Goal: Navigation & Orientation: Find specific page/section

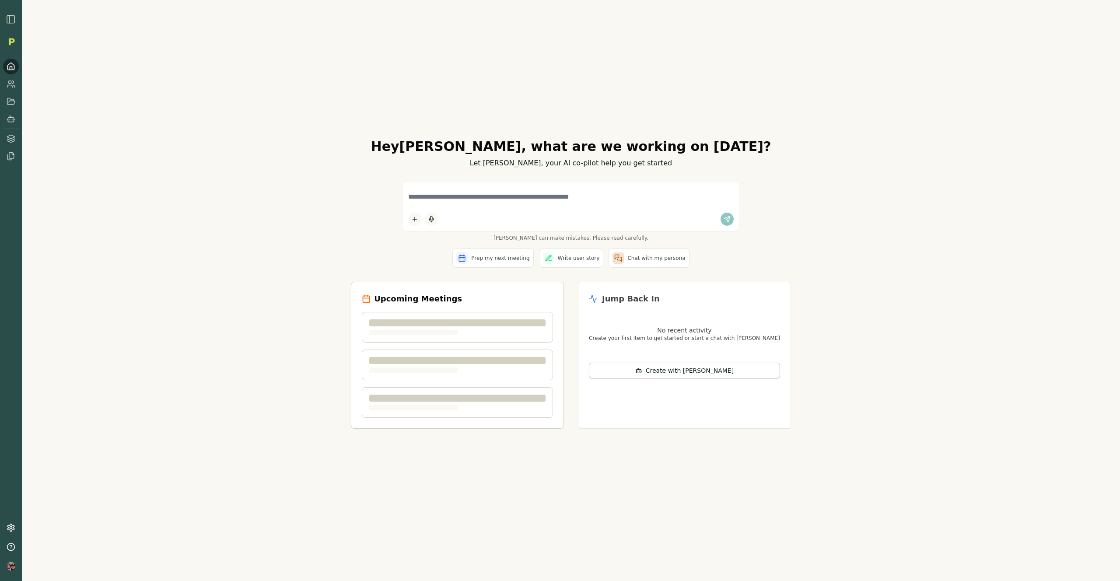
click at [154, 225] on div "Hey Tony , what are we working on today? Let Smith, your AI co-pilot help you g…" at bounding box center [571, 290] width 1098 height 581
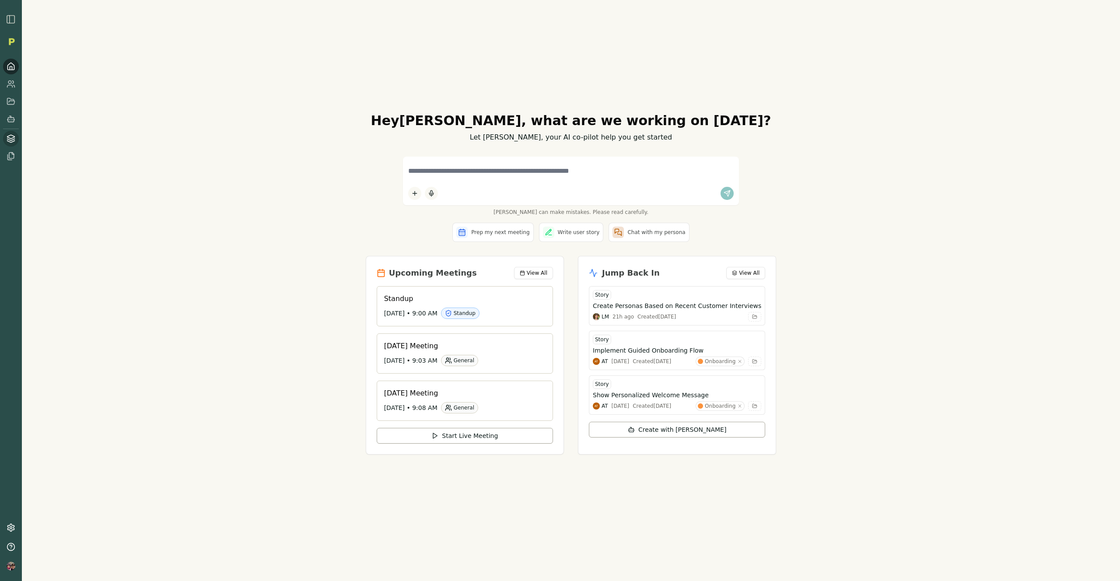
click at [14, 141] on icon at bounding box center [10, 141] width 7 height 2
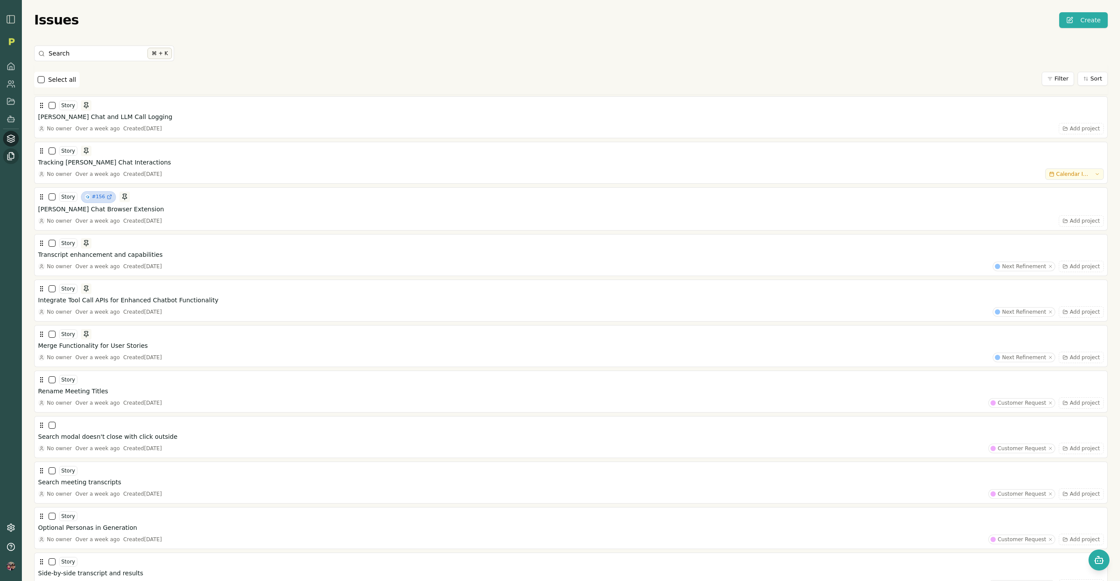
click at [13, 158] on icon at bounding box center [11, 156] width 5 height 6
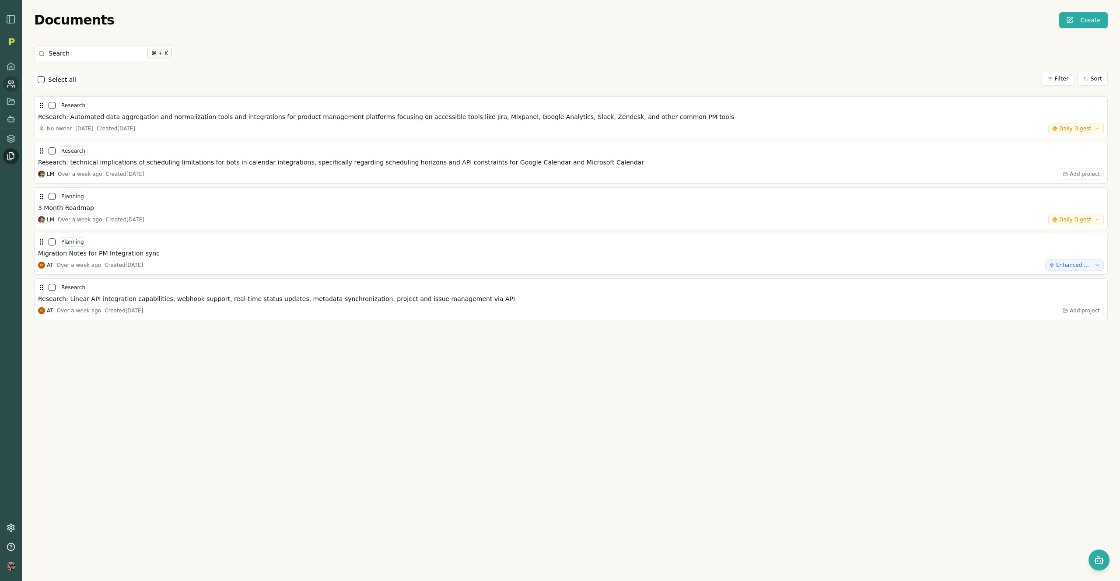
click at [9, 84] on icon at bounding box center [11, 84] width 9 height 9
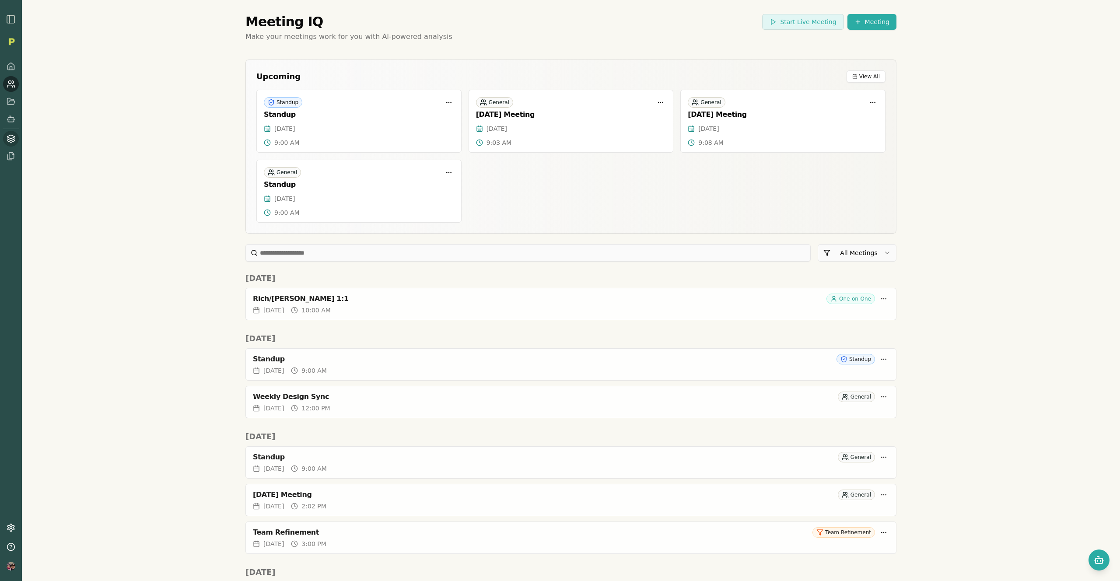
click at [11, 142] on icon at bounding box center [10, 141] width 7 height 2
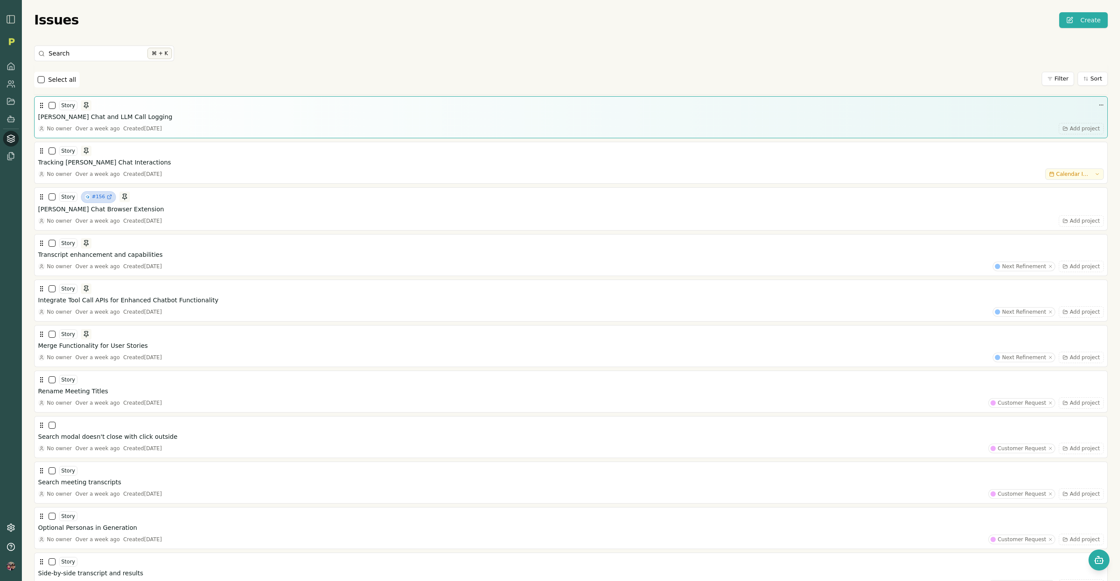
click at [105, 116] on h3 "Smith Chat and LLM Call Logging" at bounding box center [105, 116] width 134 height 9
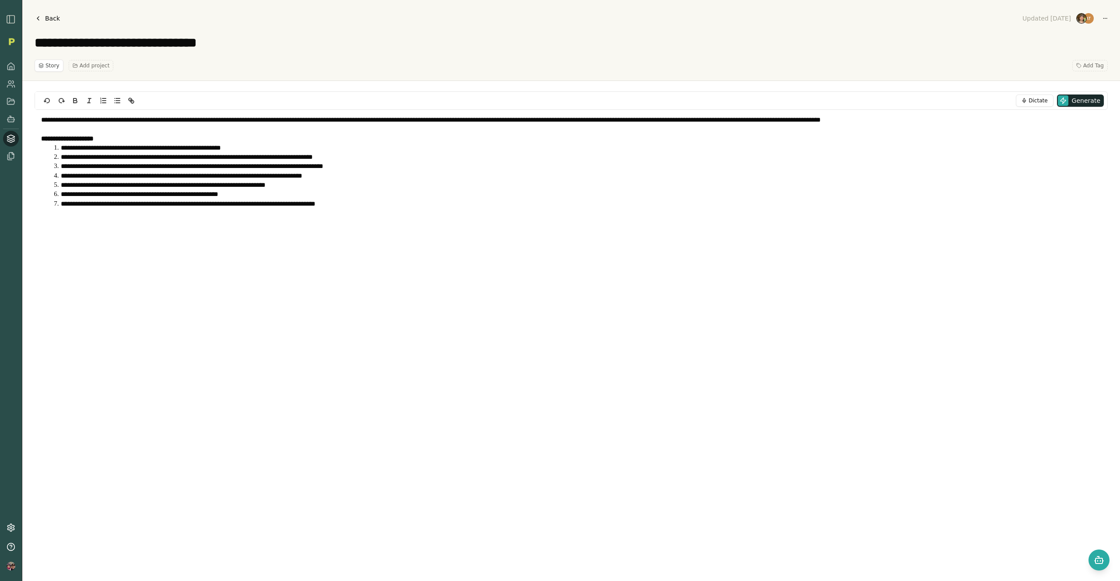
click at [42, 18] on link "Back" at bounding box center [47, 18] width 25 height 12
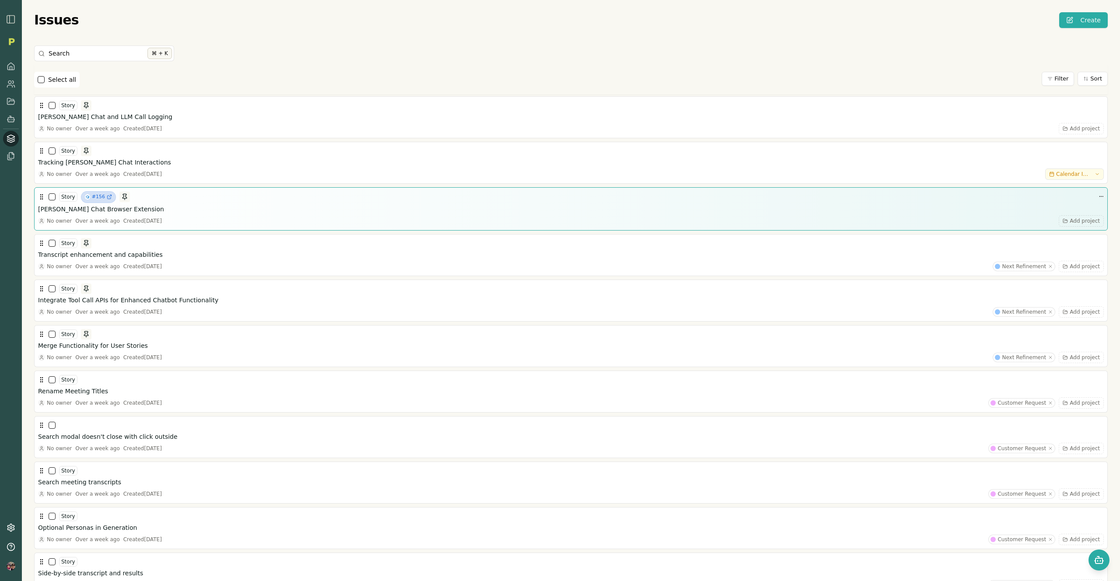
click at [91, 211] on h3 "Smith Chat Browser Extension" at bounding box center [101, 209] width 126 height 9
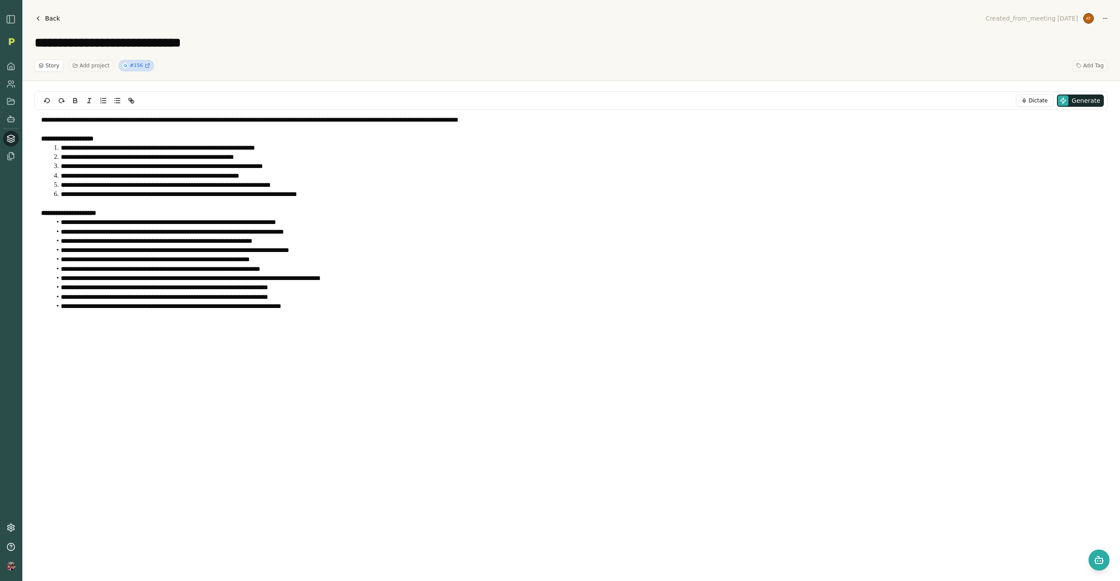
click at [48, 17] on span "Back" at bounding box center [52, 18] width 15 height 9
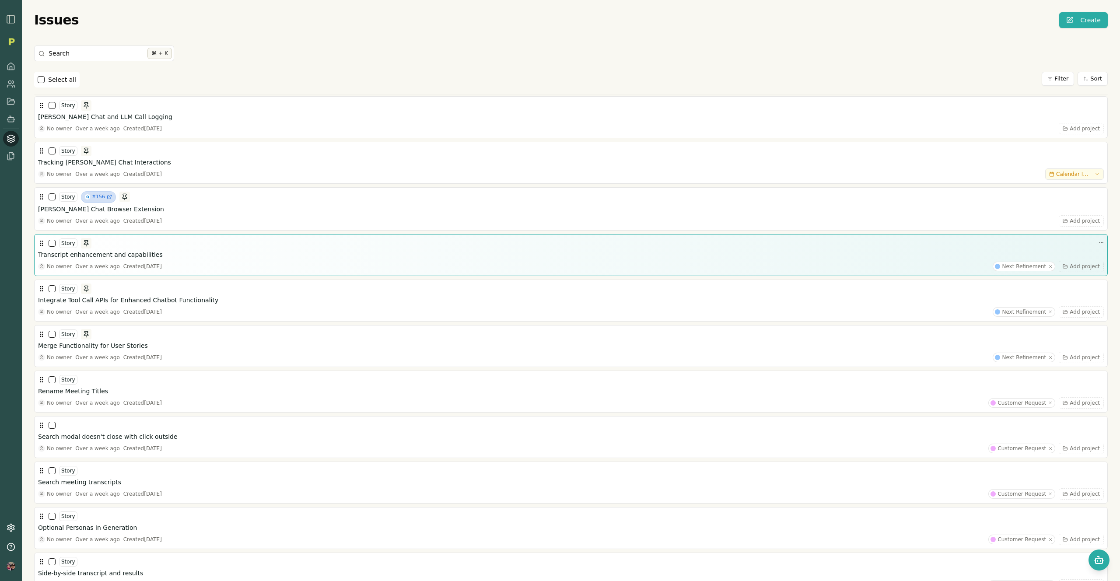
click at [105, 255] on h3 "Transcript enhancement and capabilities" at bounding box center [100, 254] width 125 height 9
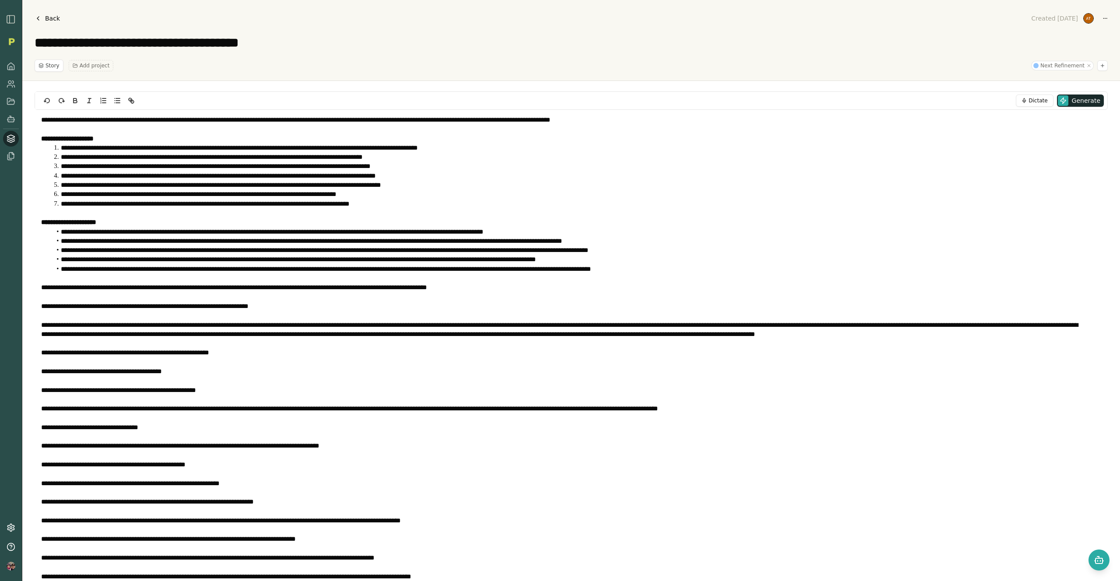
click at [46, 17] on span "Back" at bounding box center [52, 18] width 15 height 9
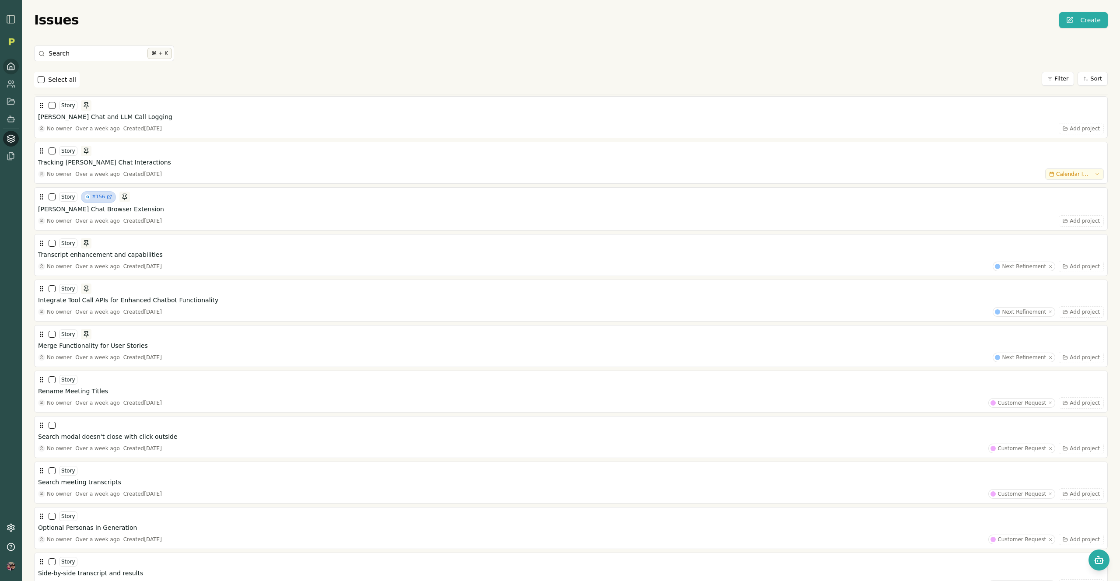
click at [13, 67] on icon at bounding box center [11, 66] width 9 height 9
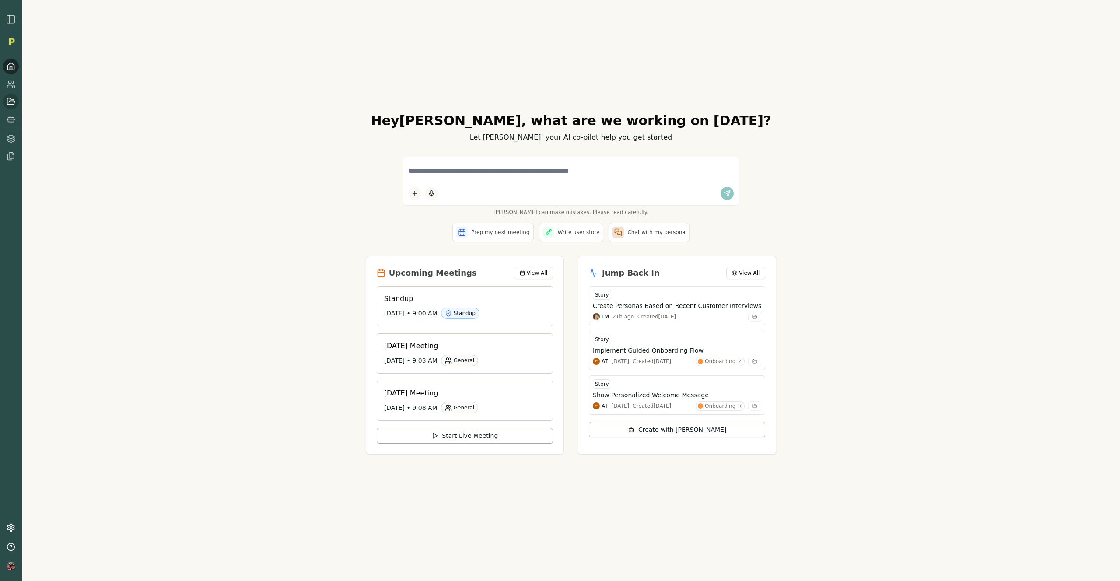
click at [9, 104] on icon at bounding box center [11, 101] width 9 height 9
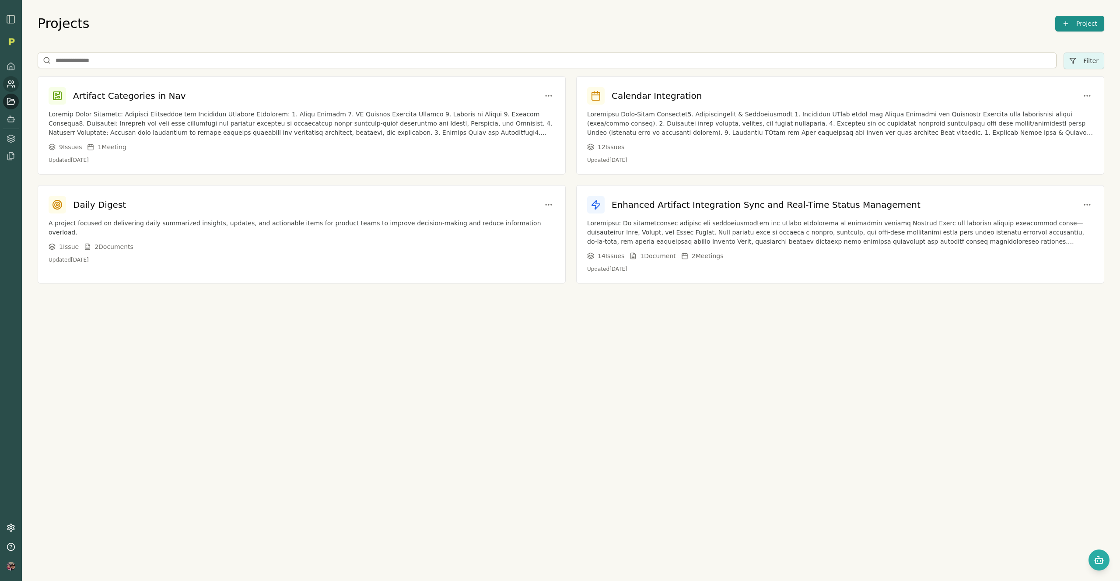
click at [14, 85] on icon at bounding box center [14, 86] width 1 height 2
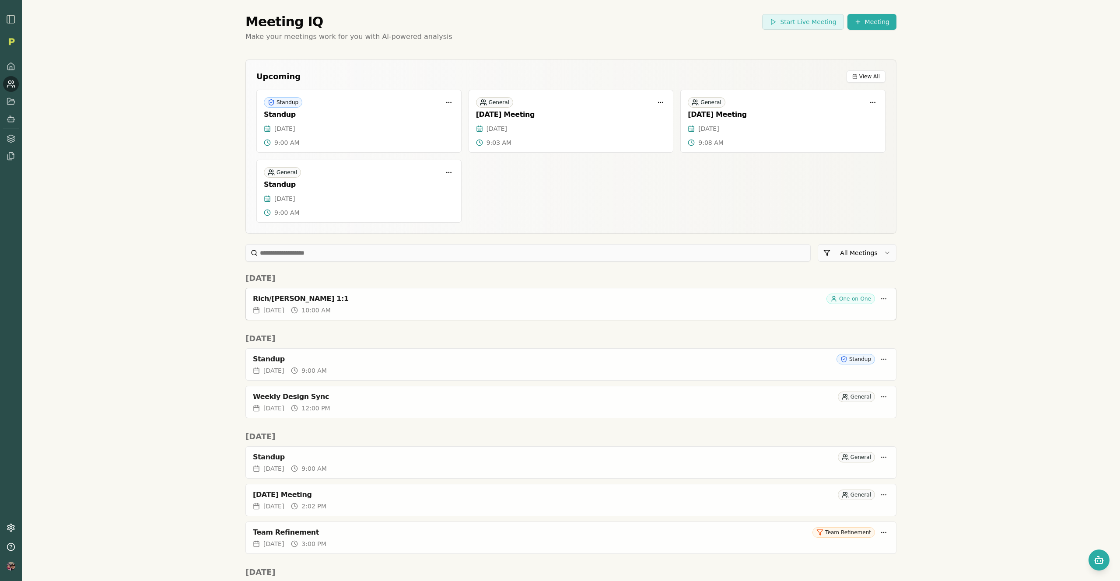
click at [482, 307] on div "[DATE] 10:00 AM" at bounding box center [571, 310] width 636 height 9
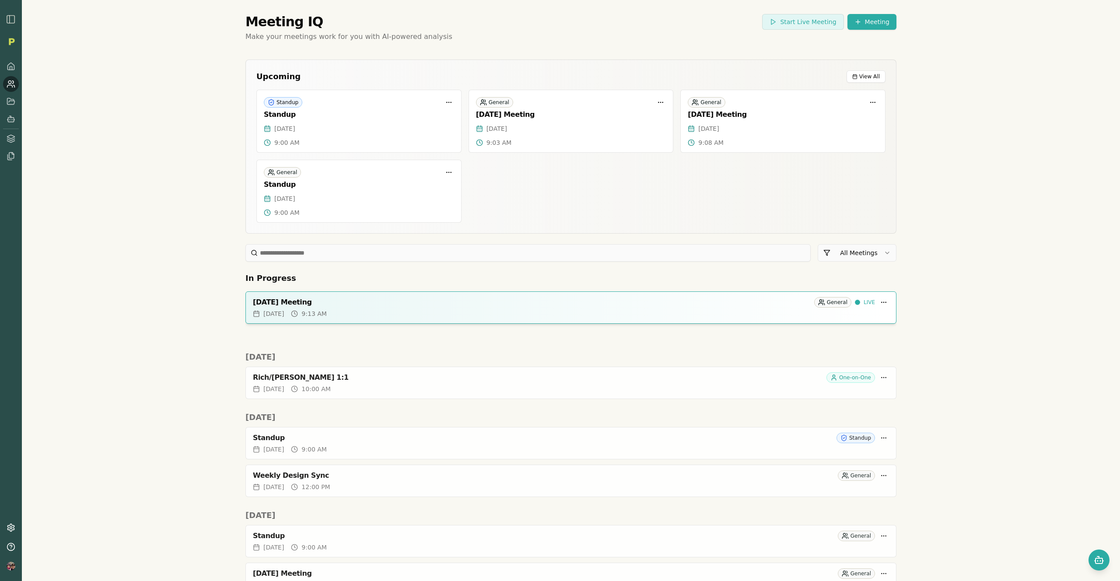
click at [548, 298] on div "[DATE] Meeting" at bounding box center [532, 302] width 558 height 9
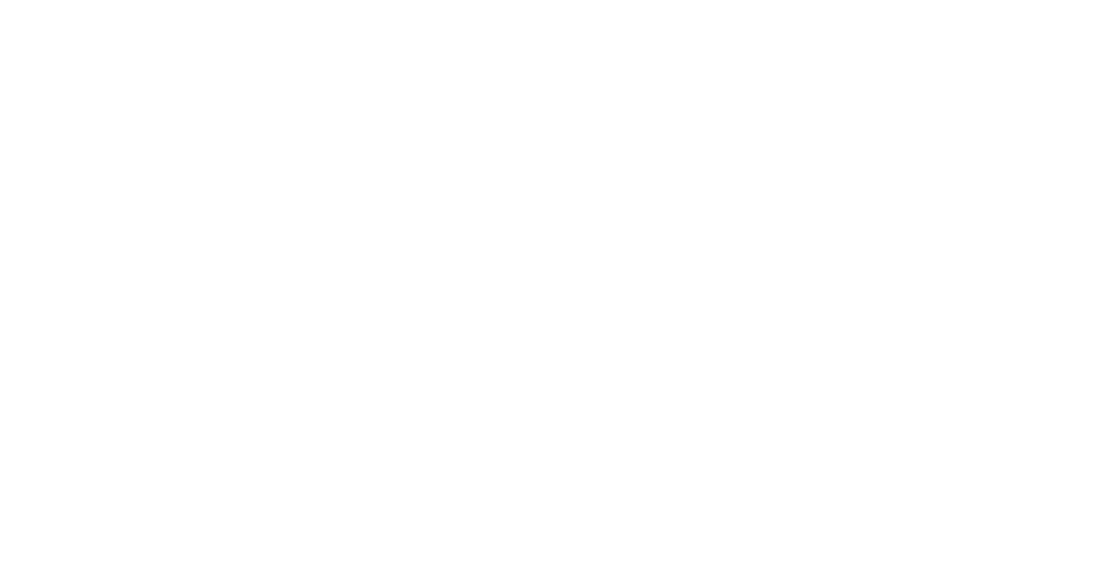
click at [412, 0] on html at bounding box center [560, 0] width 1120 height 0
